Goal: Share content

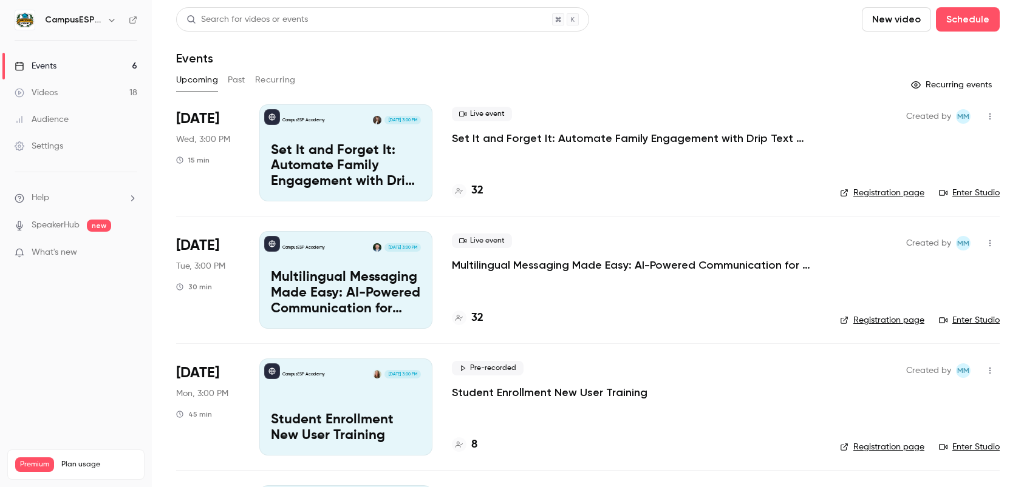
click at [480, 319] on h4 "32" at bounding box center [477, 318] width 12 height 16
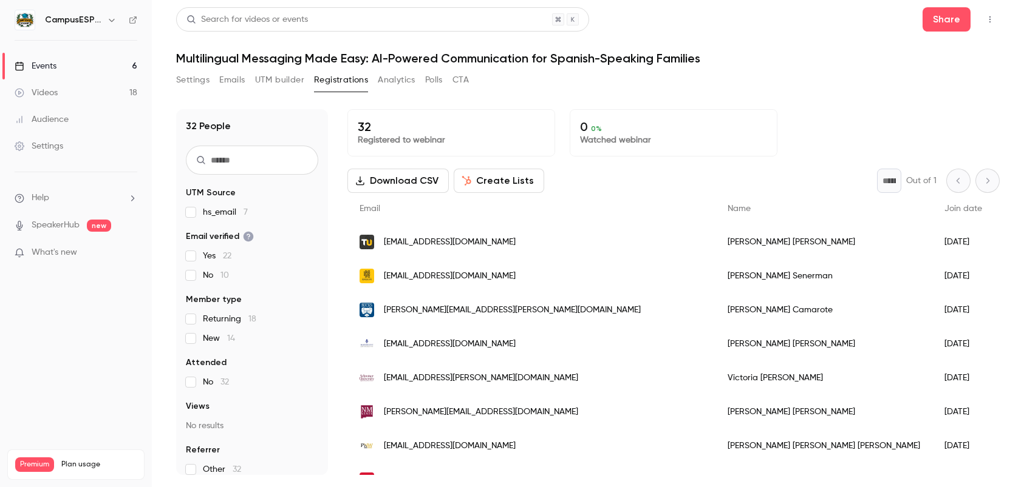
click at [73, 62] on link "Events 6" at bounding box center [76, 66] width 152 height 27
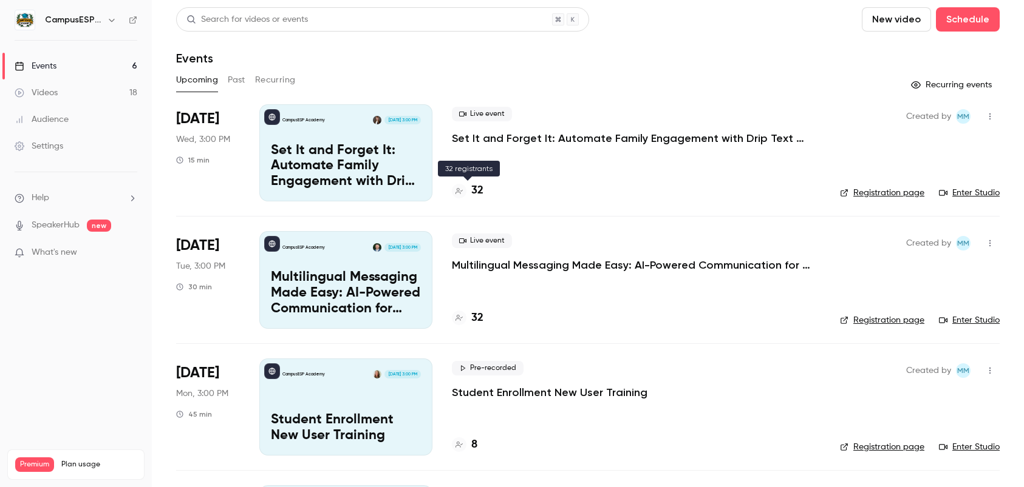
click at [477, 192] on h4 "32" at bounding box center [477, 191] width 12 height 16
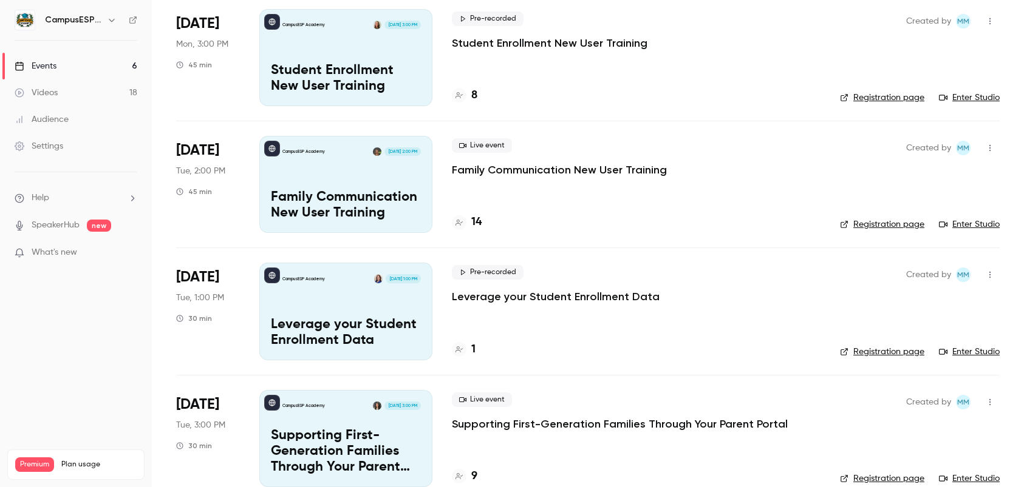
scroll to position [372, 0]
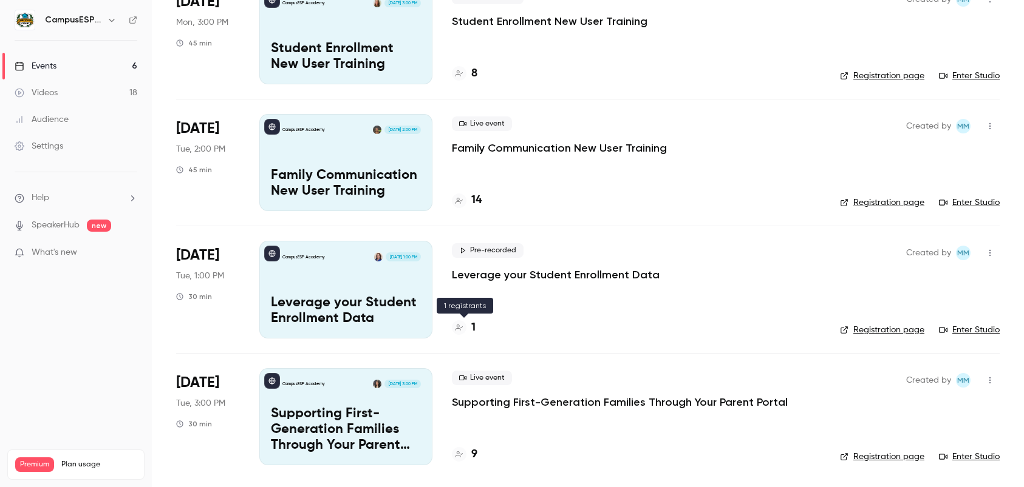
click at [472, 330] on h4 "1" at bounding box center [473, 328] width 4 height 16
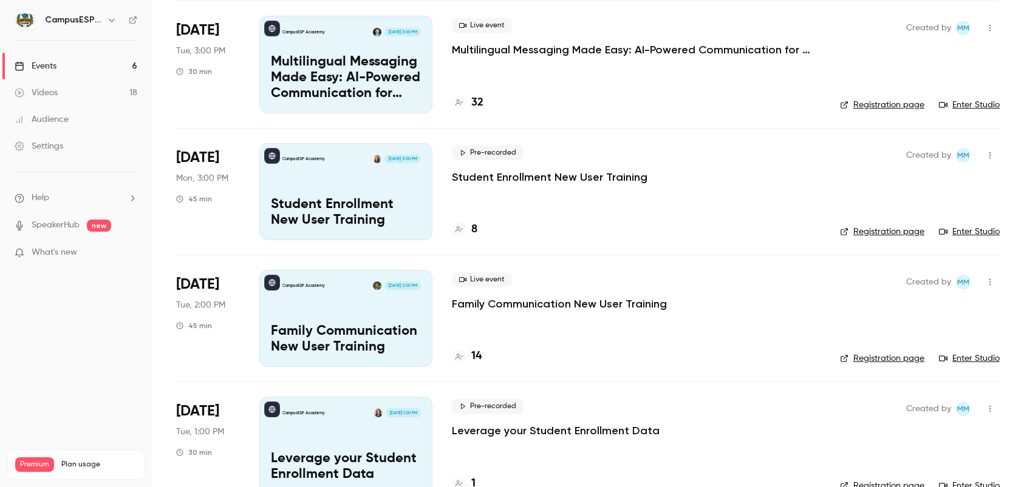
scroll to position [372, 0]
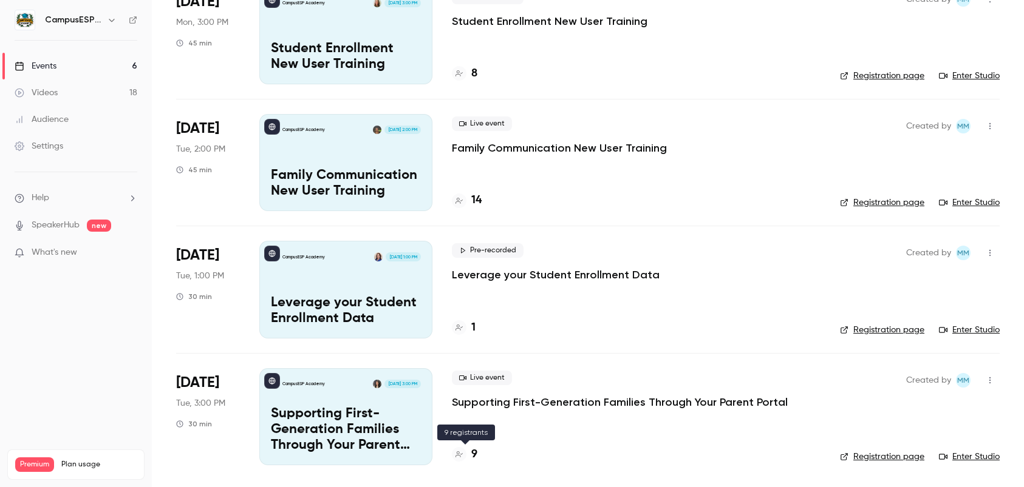
click at [476, 452] on h4 "9" at bounding box center [474, 455] width 6 height 16
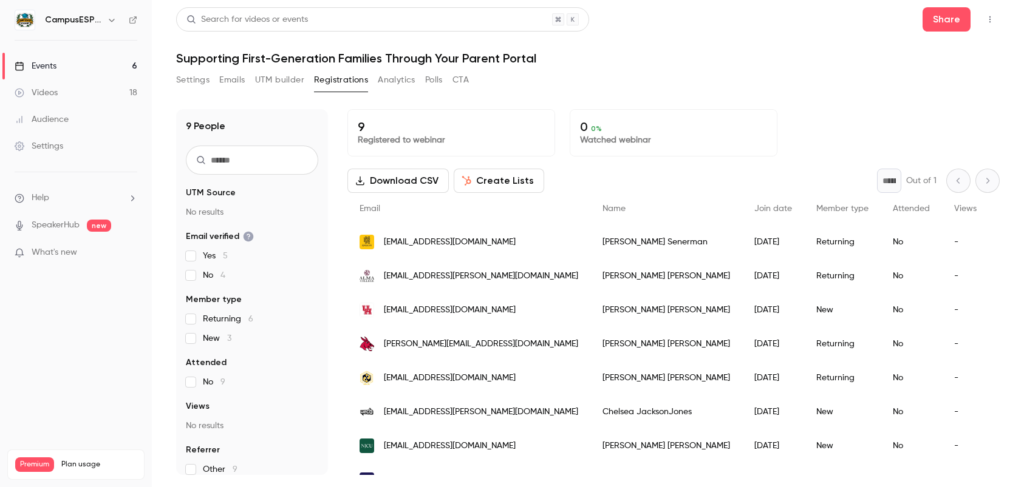
click at [59, 64] on link "Events 6" at bounding box center [76, 66] width 152 height 27
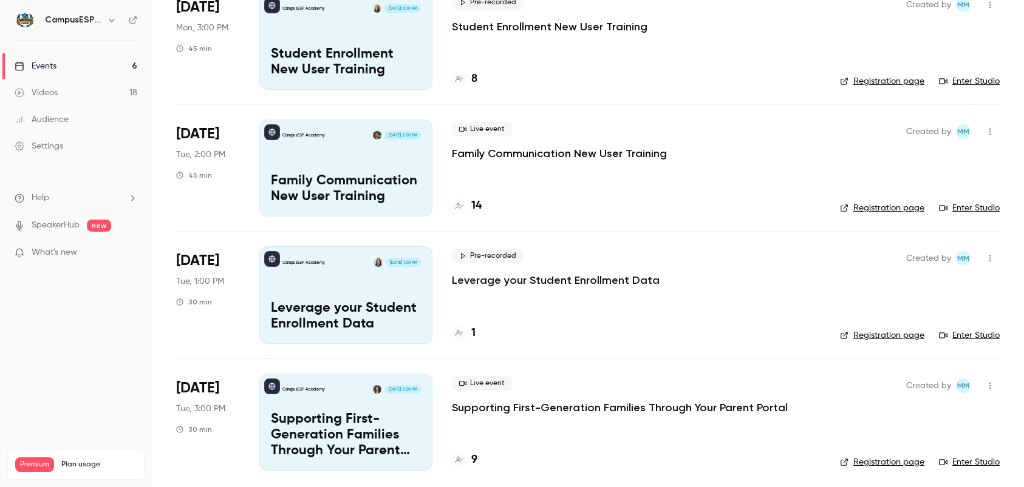
scroll to position [372, 0]
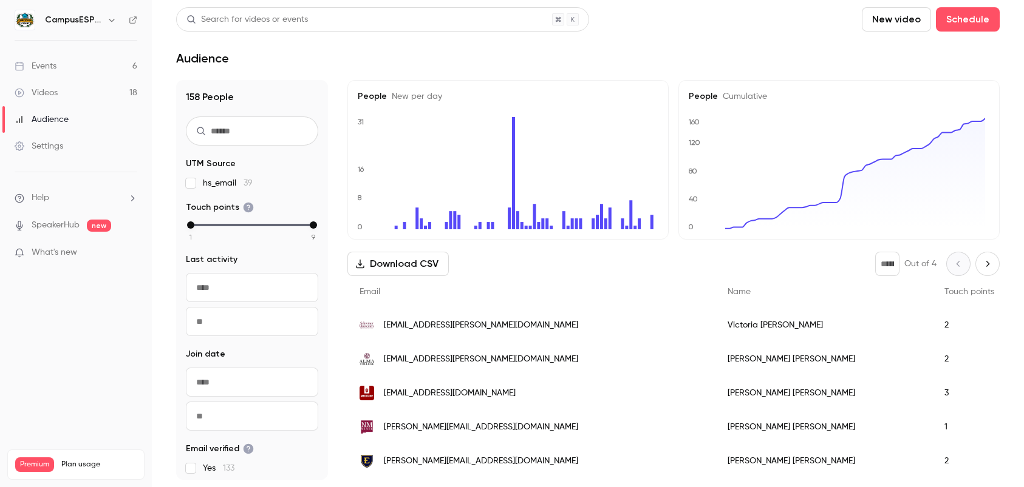
click at [59, 64] on link "Events 6" at bounding box center [76, 66] width 152 height 27
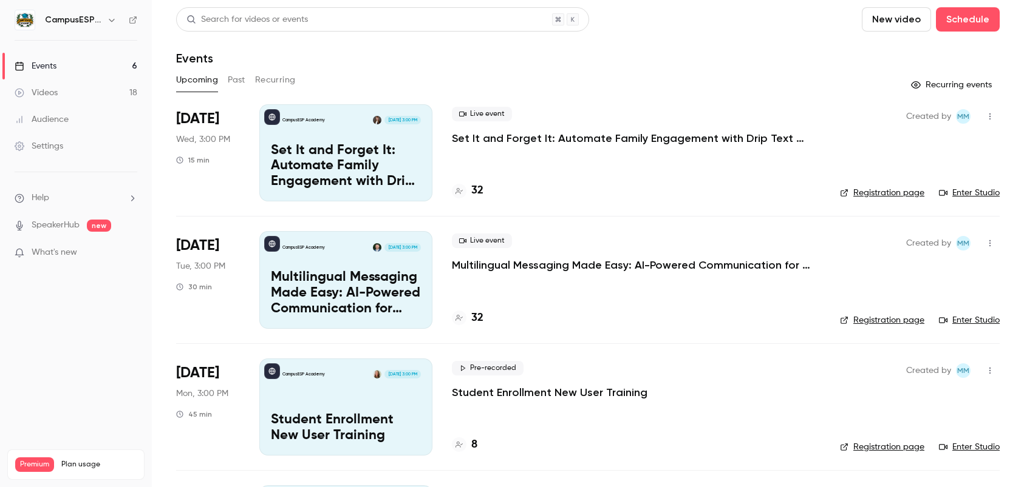
click at [35, 95] on div "Videos" at bounding box center [36, 93] width 43 height 12
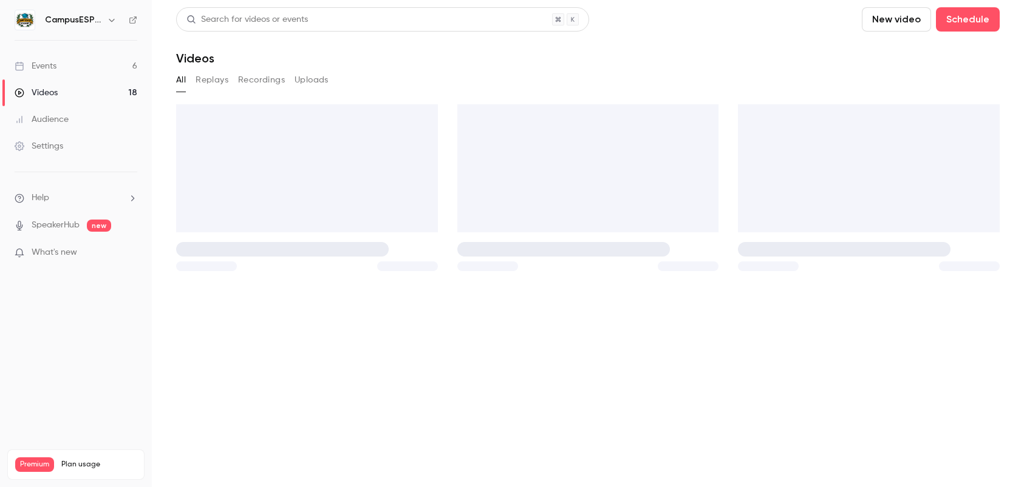
click at [266, 78] on button "Recordings" at bounding box center [261, 79] width 47 height 19
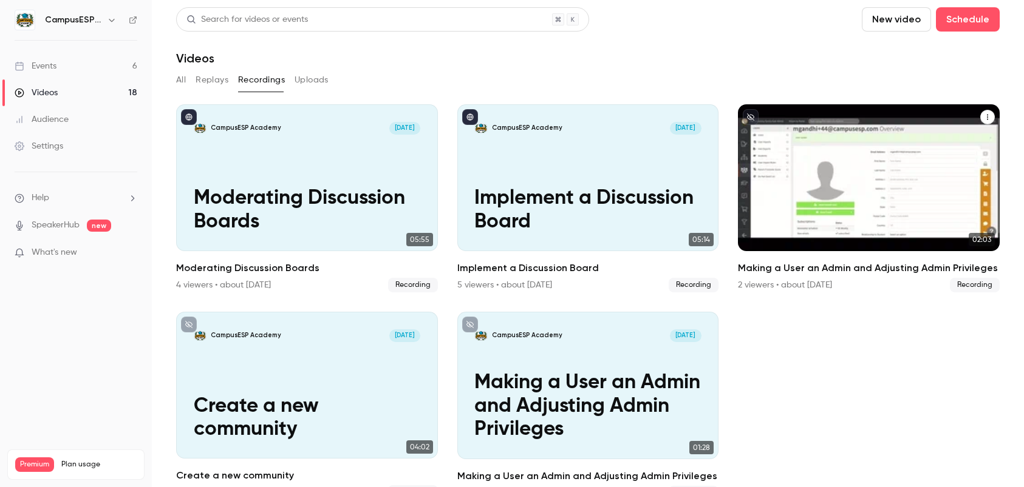
click at [847, 268] on h2 "Making a User an Admin and Adjusting Admin Privileges" at bounding box center [869, 268] width 262 height 15
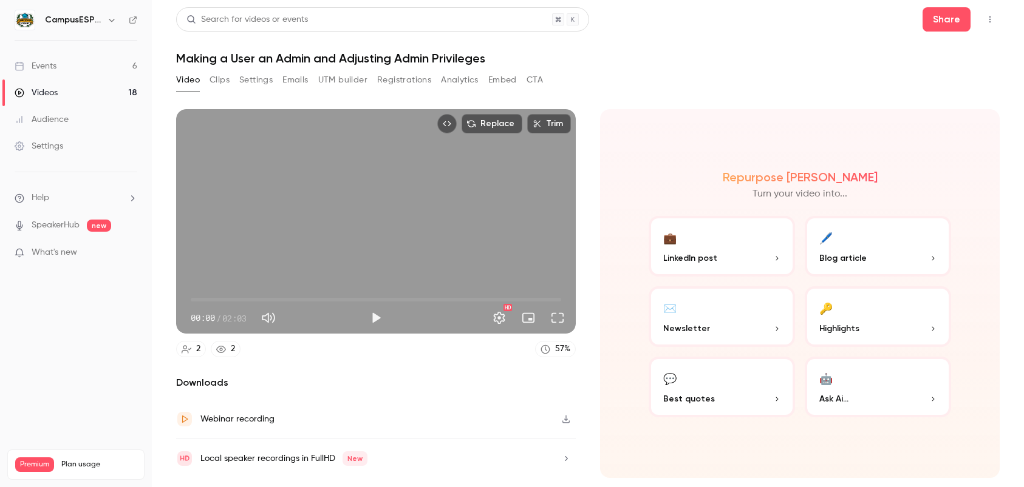
click at [334, 56] on h1 "Making a User an Admin and Adjusting Admin Privileges" at bounding box center [587, 58] width 823 height 15
click at [452, 53] on h1 "Making a User an Admin and Adjusting Admin Privileges" at bounding box center [587, 58] width 823 height 15
click at [373, 61] on h1 "Making a User an Admin and Adjusting Admin Privileges" at bounding box center [587, 58] width 823 height 15
click at [991, 16] on icon "Top Bar Actions" at bounding box center [990, 19] width 10 height 8
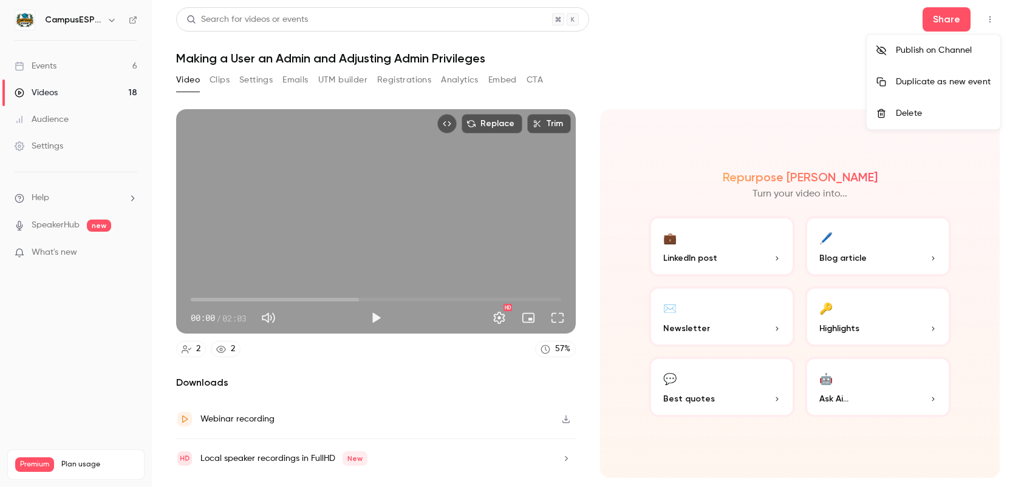
click at [579, 72] on div at bounding box center [512, 243] width 1024 height 487
click at [224, 81] on button "Clips" at bounding box center [219, 79] width 20 height 19
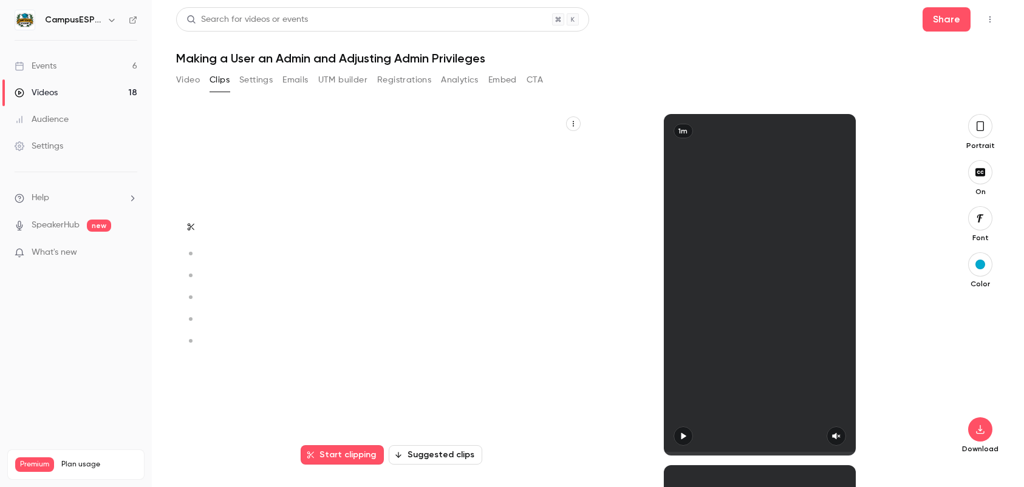
click at [256, 81] on button "Settings" at bounding box center [255, 79] width 33 height 19
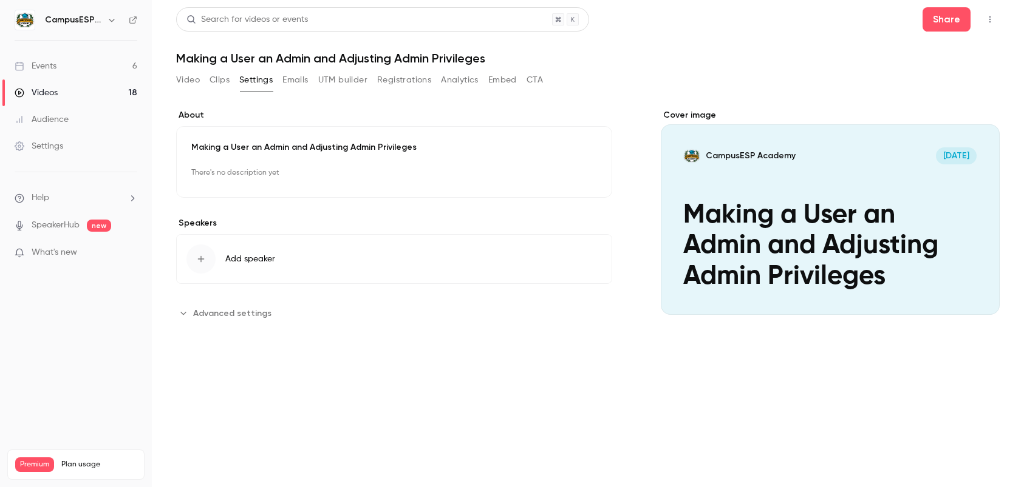
click at [561, 181] on button "Edit" at bounding box center [575, 173] width 44 height 19
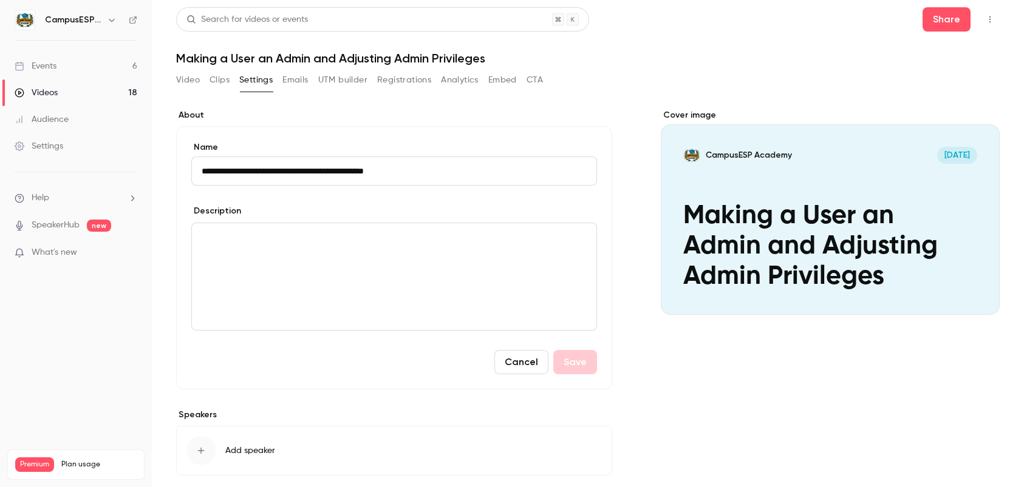
drag, startPoint x: 349, startPoint y: 173, endPoint x: 202, endPoint y: 162, distance: 147.3
click at [202, 162] on input "**********" at bounding box center [394, 171] width 406 height 29
type input "**********"
click at [574, 357] on button "Save" at bounding box center [575, 362] width 44 height 24
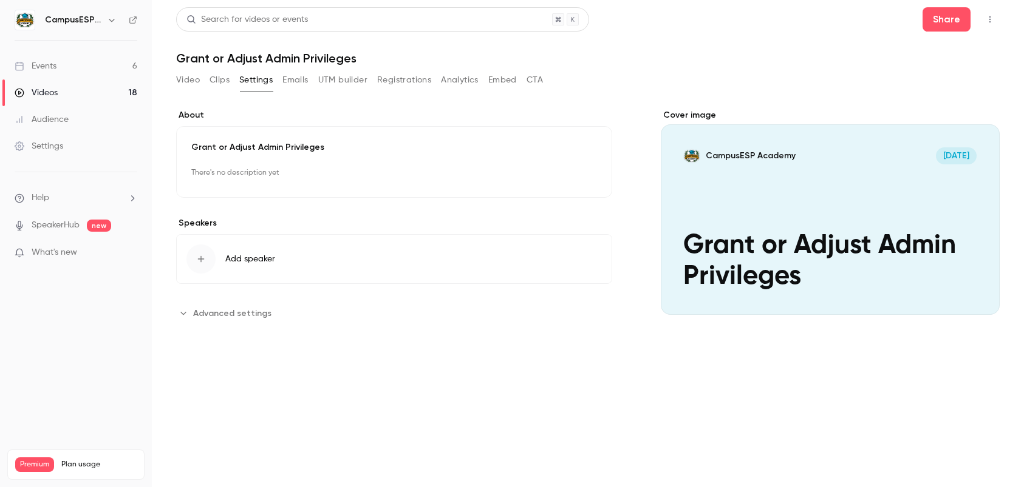
click at [180, 82] on button "Video" at bounding box center [188, 79] width 24 height 19
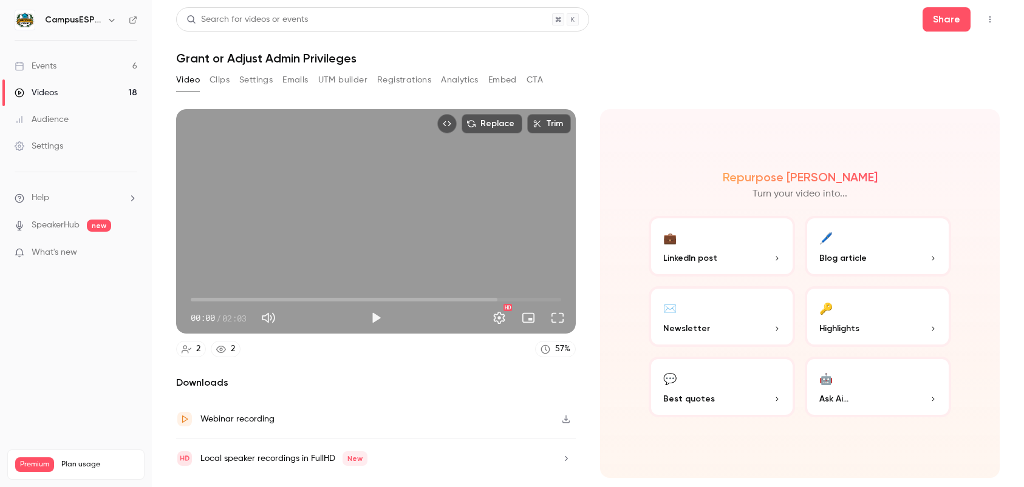
click at [73, 64] on link "Events 6" at bounding box center [76, 66] width 152 height 27
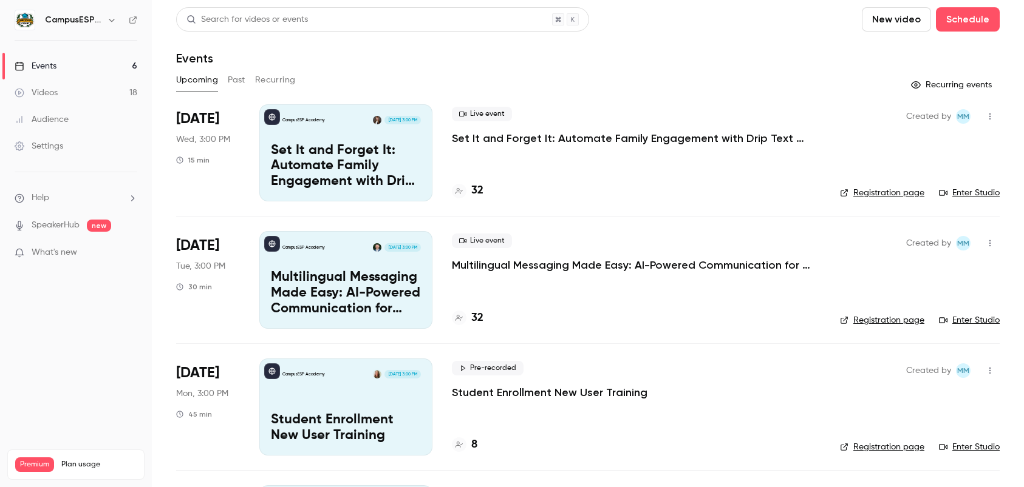
click at [44, 91] on div "Videos" at bounding box center [36, 93] width 43 height 12
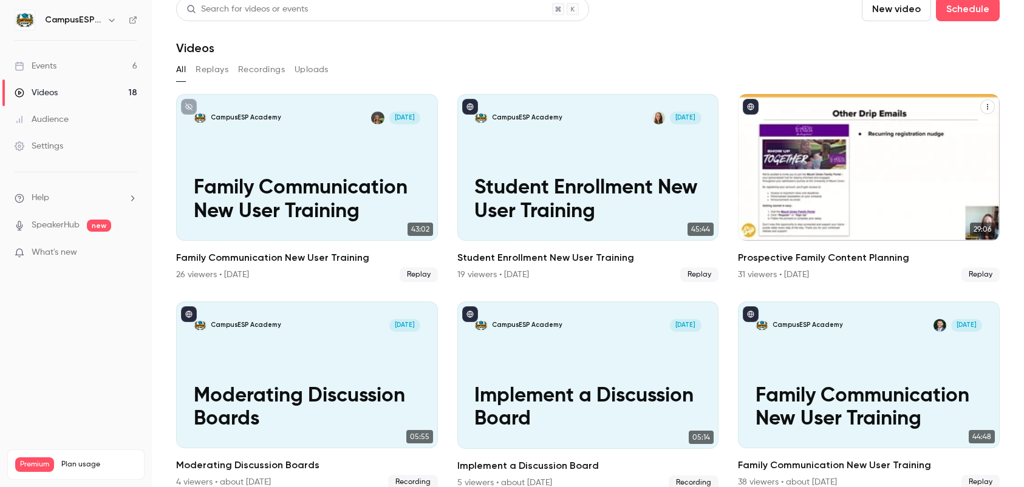
scroll to position [22, 0]
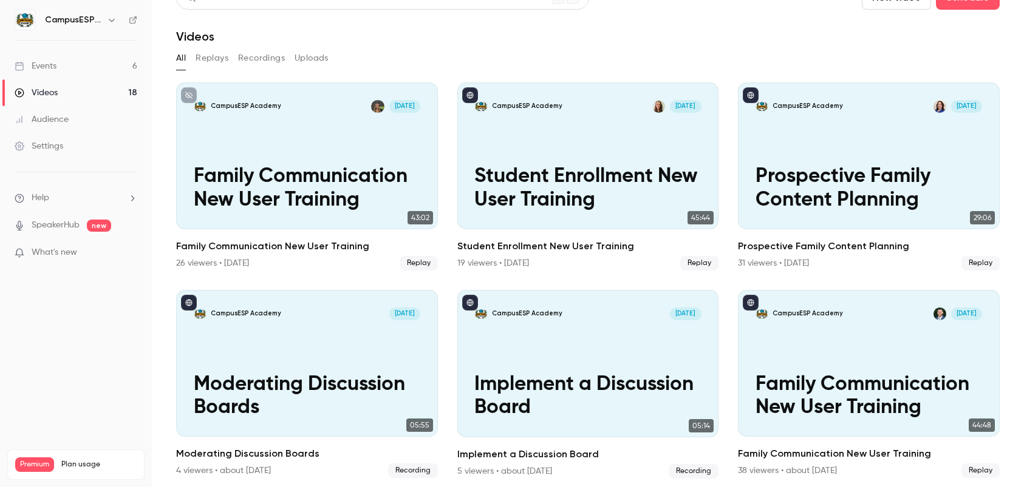
click at [256, 59] on button "Recordings" at bounding box center [261, 58] width 47 height 19
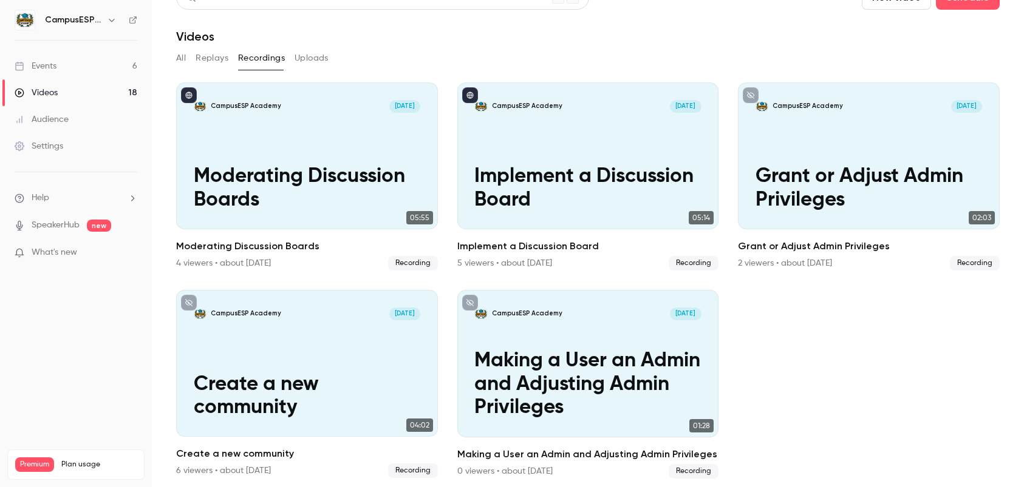
click at [41, 69] on div "Events" at bounding box center [36, 66] width 42 height 12
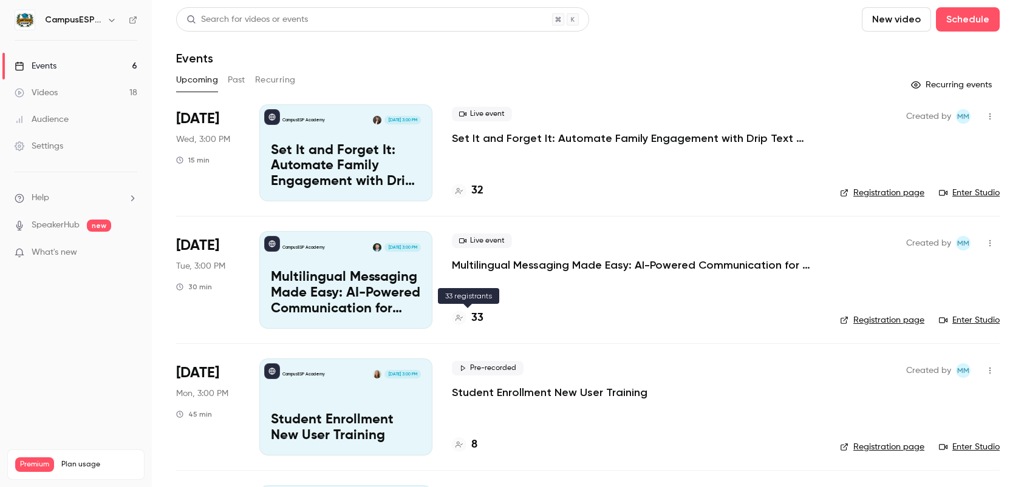
click at [480, 318] on h4 "33" at bounding box center [477, 318] width 12 height 16
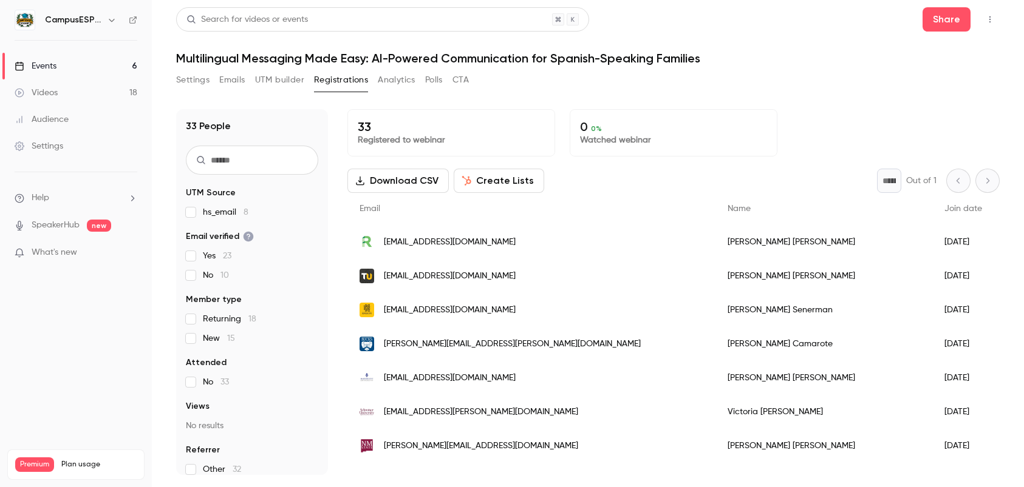
click at [80, 65] on link "Events 6" at bounding box center [76, 66] width 152 height 27
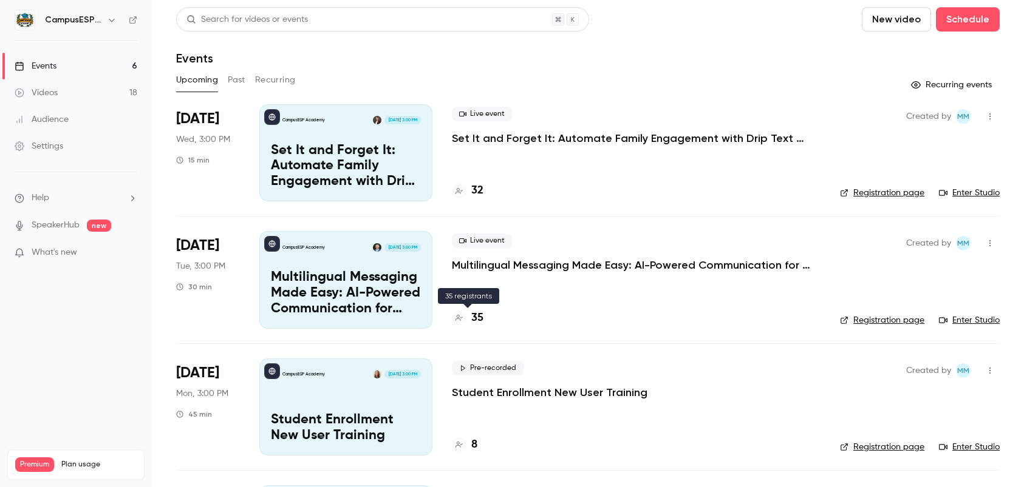
click at [481, 319] on h4 "35" at bounding box center [477, 318] width 12 height 16
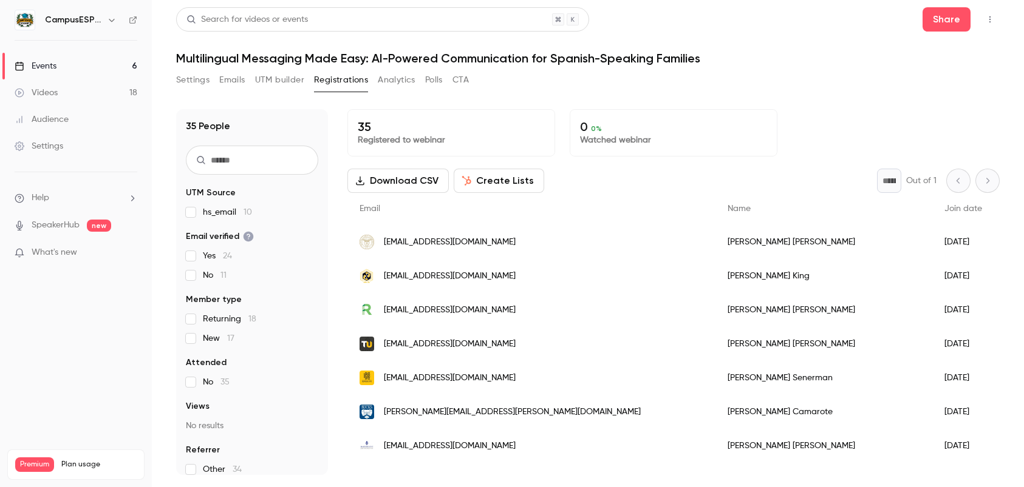
click at [55, 69] on div "Events" at bounding box center [36, 66] width 42 height 12
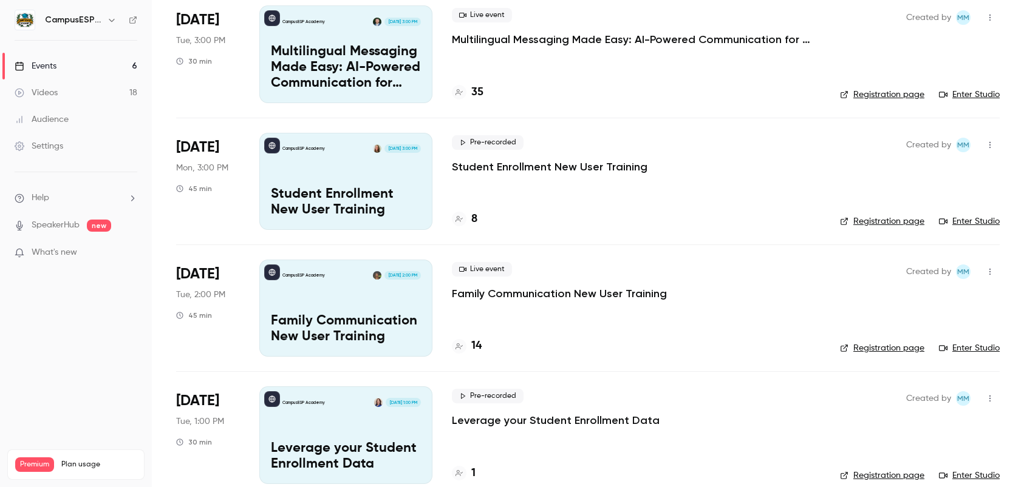
scroll to position [167, 0]
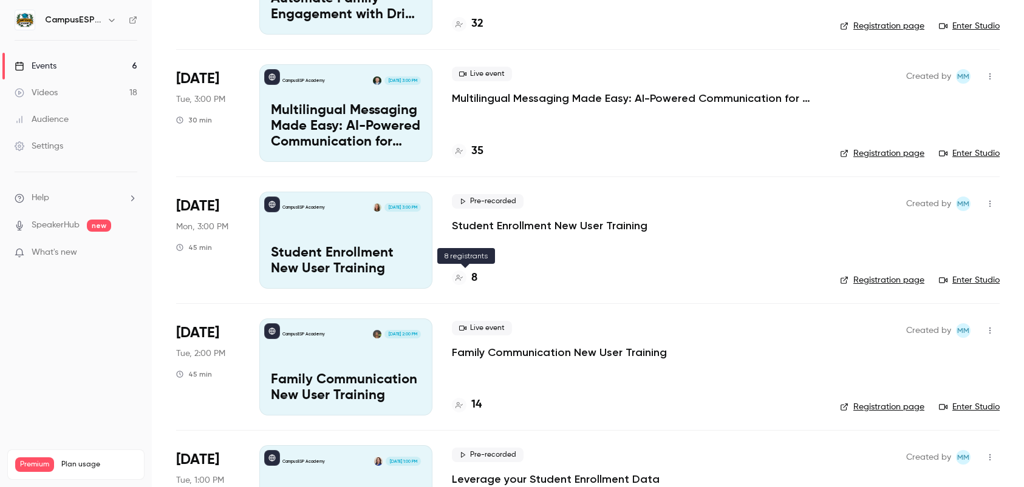
click at [472, 276] on h4 "8" at bounding box center [474, 278] width 6 height 16
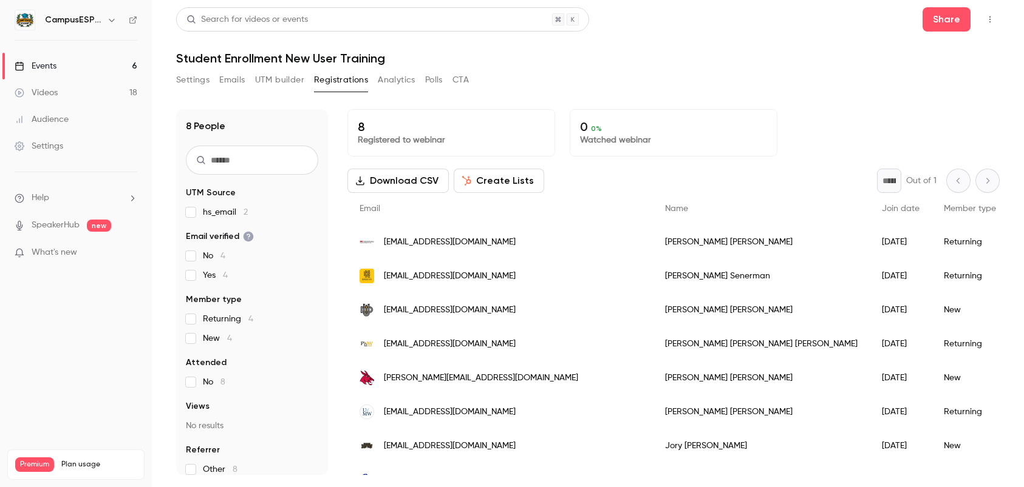
click at [50, 58] on link "Events 6" at bounding box center [76, 66] width 152 height 27
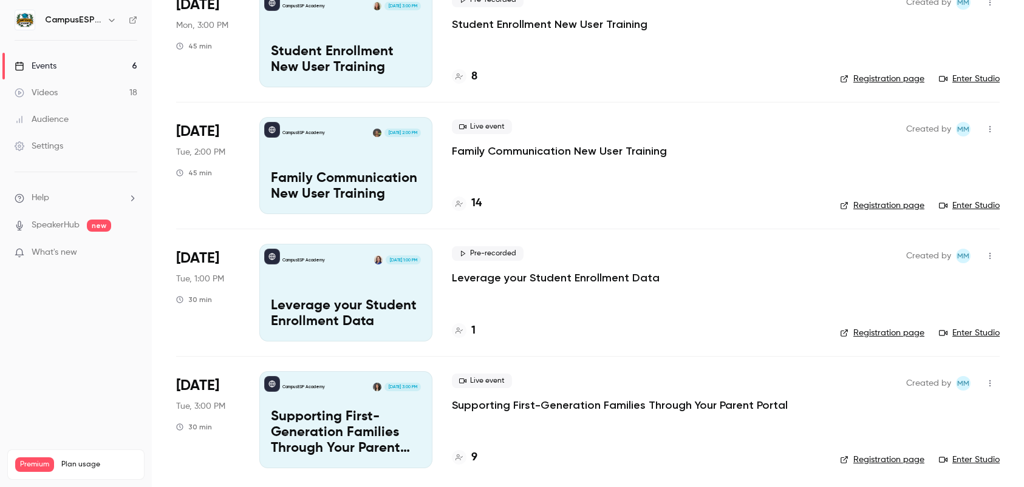
scroll to position [372, 0]
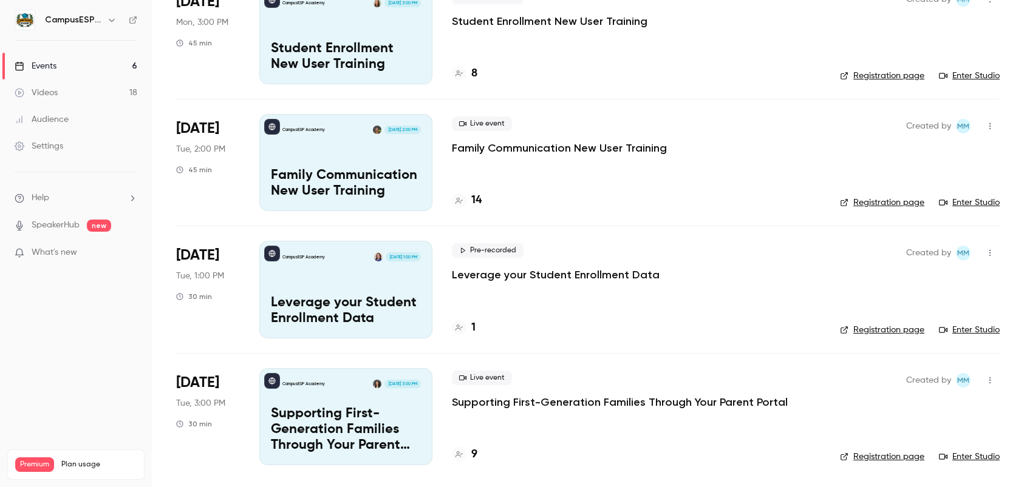
click at [329, 400] on div "CampusESP Academy [DATE] 3:00 PM Supporting First-Generation Families Through Y…" at bounding box center [345, 417] width 173 height 97
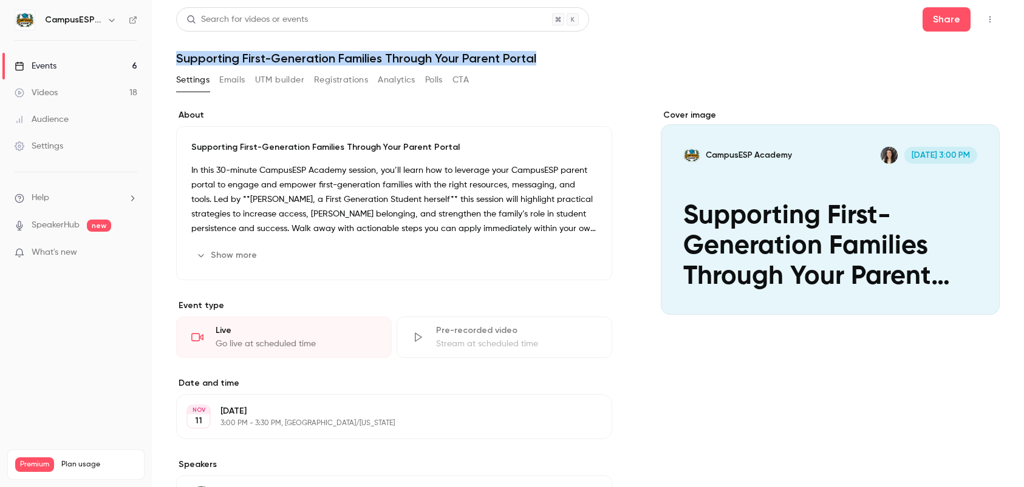
drag, startPoint x: 539, startPoint y: 61, endPoint x: 177, endPoint y: 58, distance: 362.4
click at [177, 58] on h1 "Supporting First-Generation Families Through Your Parent Portal" at bounding box center [587, 58] width 823 height 15
copy h1 "Supporting First-Generation Families Through Your Parent Portal"
click at [944, 21] on button "Share" at bounding box center [946, 19] width 48 height 24
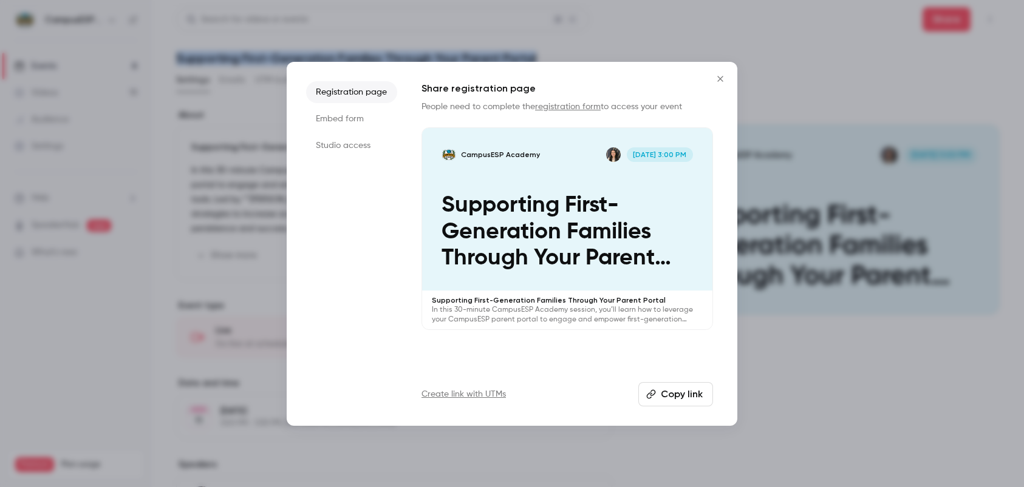
click at [693, 396] on button "Copy link" at bounding box center [675, 394] width 75 height 24
click at [718, 76] on icon "Close" at bounding box center [719, 78] width 5 height 5
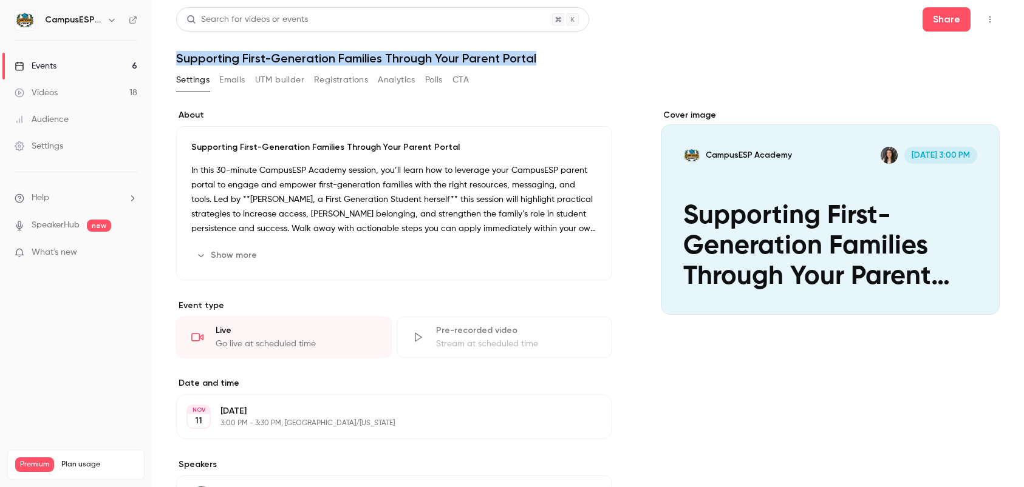
click at [548, 56] on h1 "Supporting First-Generation Families Through Your Parent Portal" at bounding box center [587, 58] width 823 height 15
drag, startPoint x: 537, startPoint y: 60, endPoint x: 178, endPoint y: 60, distance: 359.4
click at [178, 60] on h1 "Supporting First-Generation Families Through Your Parent Portal" at bounding box center [587, 58] width 823 height 15
copy h1 "Supporting First-Generation Families Through Your Parent Portal"
click at [577, 260] on button "Edit" at bounding box center [574, 255] width 44 height 19
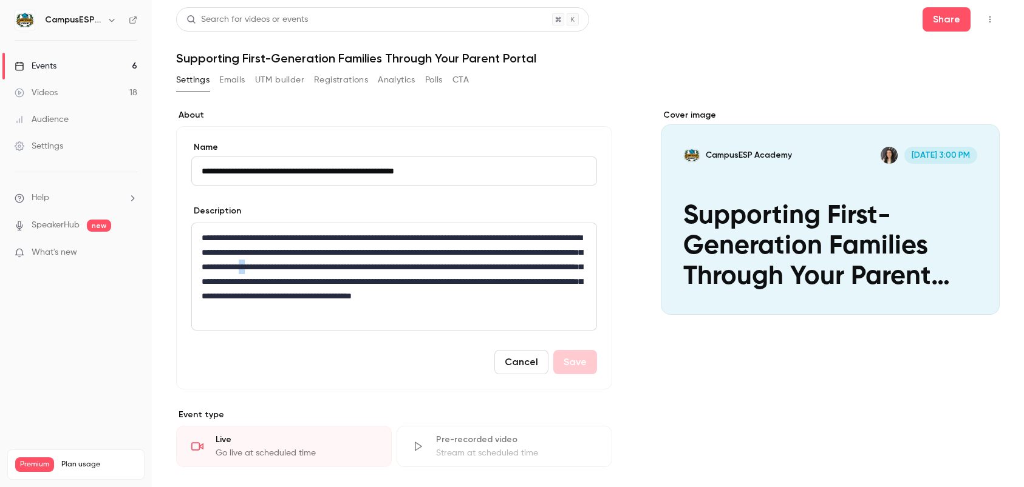
drag, startPoint x: 533, startPoint y: 267, endPoint x: 539, endPoint y: 273, distance: 8.2
click at [539, 273] on p "**********" at bounding box center [391, 274] width 379 height 87
click at [515, 280] on button "link" at bounding box center [515, 288] width 19 height 19
click at [312, 288] on p "**********" at bounding box center [391, 274] width 379 height 87
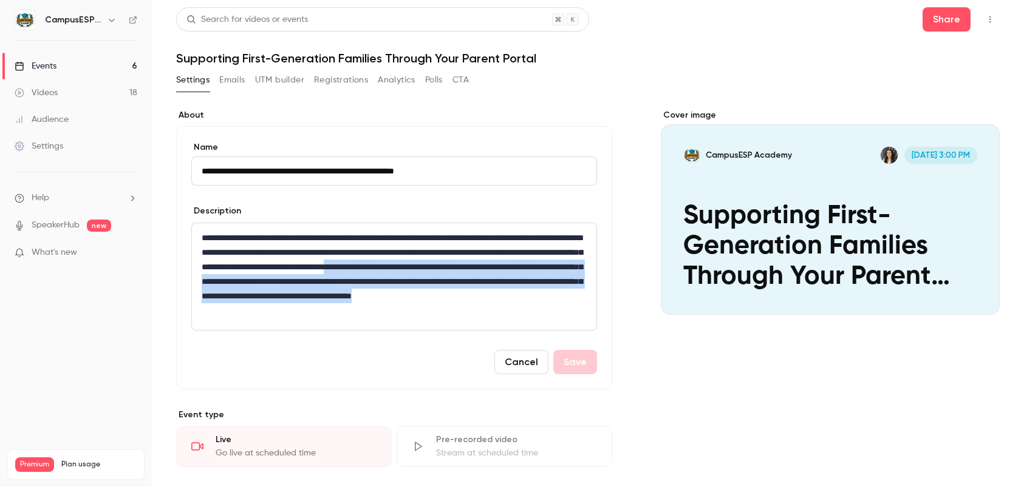
drag, startPoint x: 253, startPoint y: 284, endPoint x: 545, endPoint y: 307, distance: 292.9
click at [545, 307] on p "**********" at bounding box center [391, 274] width 379 height 87
copy p "**********"
click at [54, 69] on div "Events" at bounding box center [36, 66] width 42 height 12
